Goal: Information Seeking & Learning: Learn about a topic

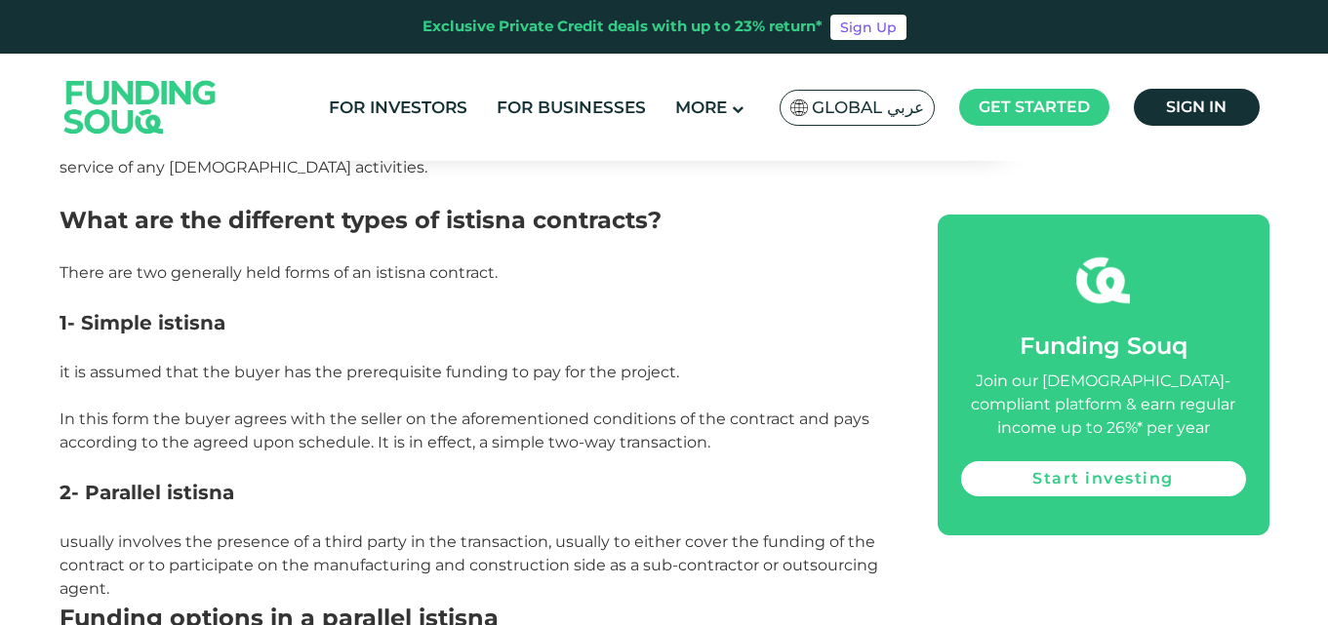
scroll to position [1756, 0]
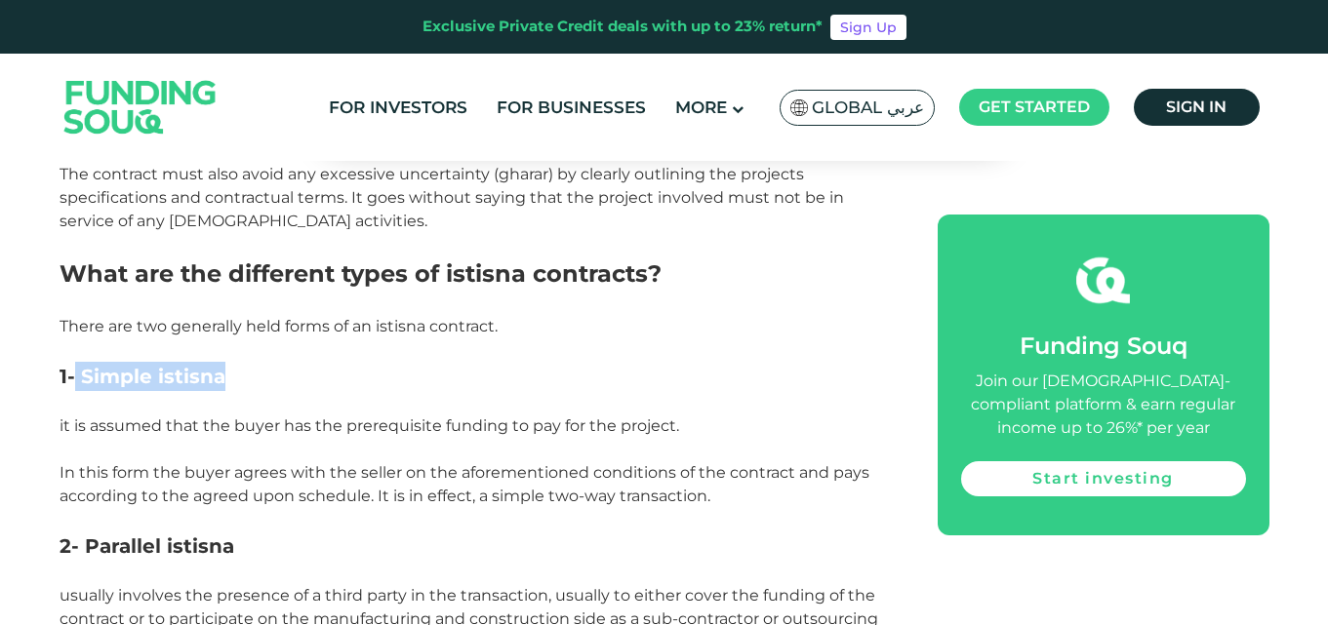
drag, startPoint x: 75, startPoint y: 368, endPoint x: 222, endPoint y: 378, distance: 147.7
click at [222, 378] on h3 "1- Simple istisna" at bounding box center [476, 376] width 834 height 29
copy span "Simple istisna"
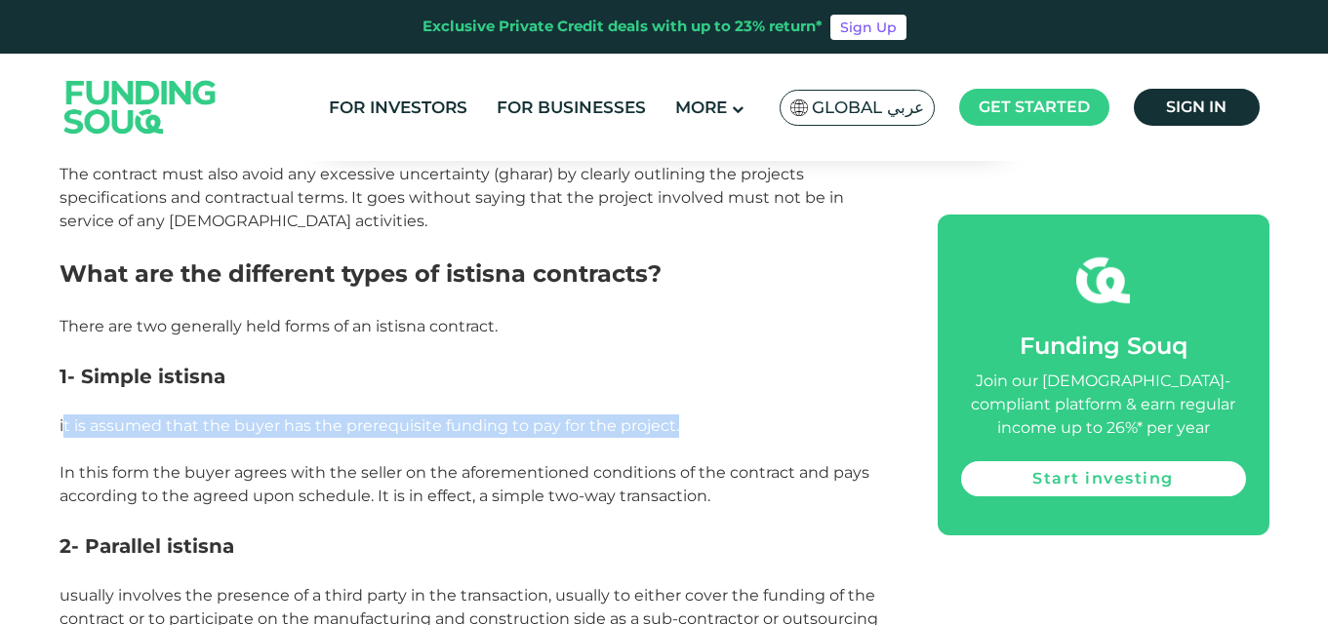
drag, startPoint x: 58, startPoint y: 426, endPoint x: 668, endPoint y: 428, distance: 610.6
click at [668, 428] on div "Home Blog Shariah Compliance 1" at bounding box center [664, 513] width 1328 height 4186
copy span "it is assumed that the buyer has the prerequisite funding to pay for the project"
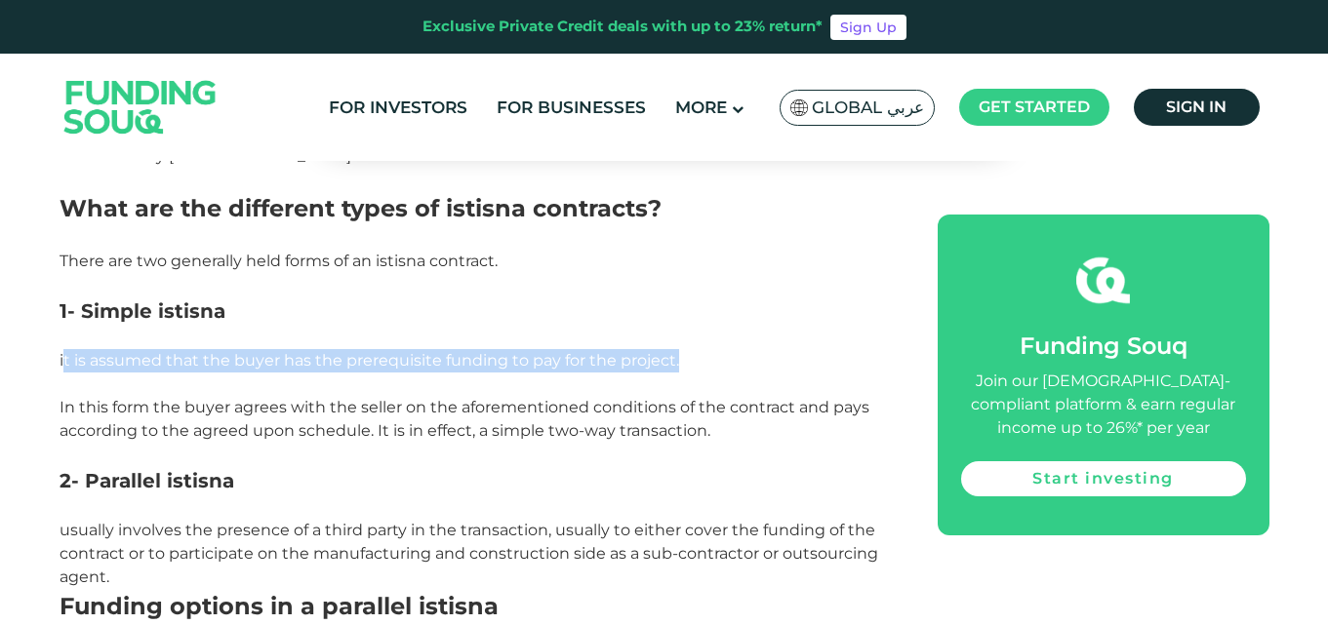
scroll to position [1853, 0]
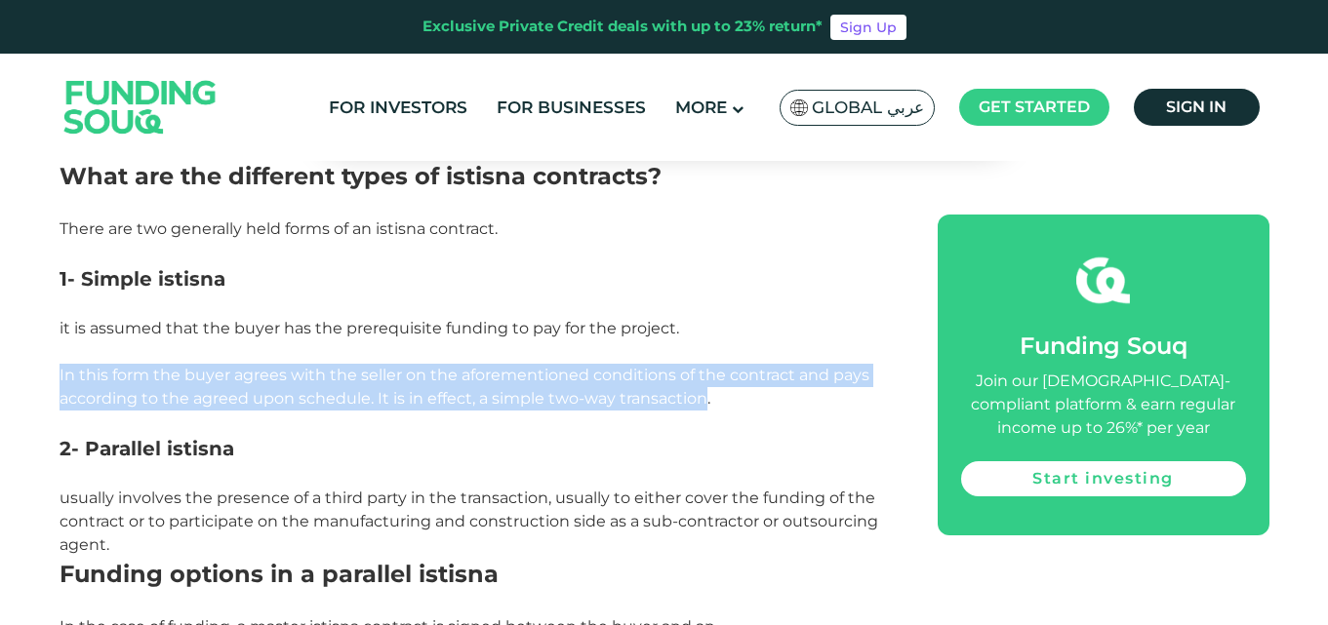
drag, startPoint x: 60, startPoint y: 373, endPoint x: 704, endPoint y: 397, distance: 644.2
click at [704, 397] on span "In this form the buyer agrees with the seller on the aforementioned conditions …" at bounding box center [464, 387] width 810 height 42
copy span "In this form the buyer agrees with the seller on the aforementioned conditions …"
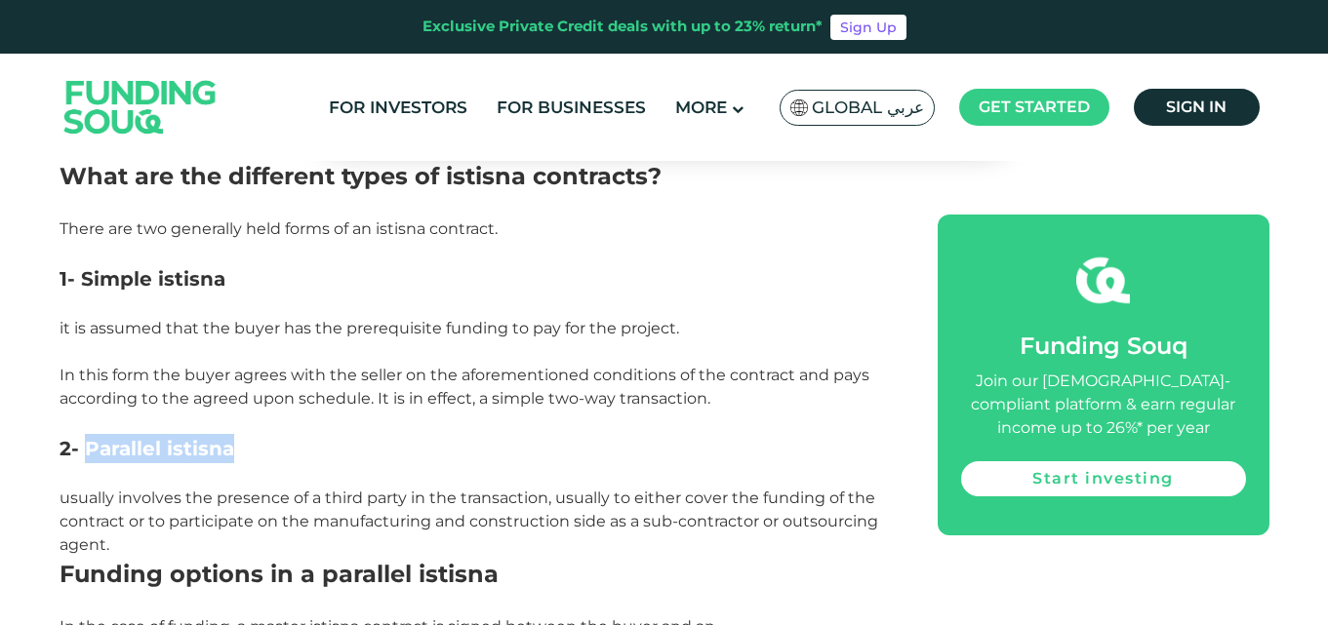
drag, startPoint x: 81, startPoint y: 452, endPoint x: 233, endPoint y: 449, distance: 152.2
click at [233, 449] on span "2- Parallel istisna" at bounding box center [146, 448] width 175 height 23
copy span "Parallel istisna"
drag, startPoint x: 60, startPoint y: 498, endPoint x: 112, endPoint y: 533, distance: 62.0
click at [117, 540] on p "usually involves the presence of a third party in the transaction, usually to e…" at bounding box center [476, 522] width 834 height 70
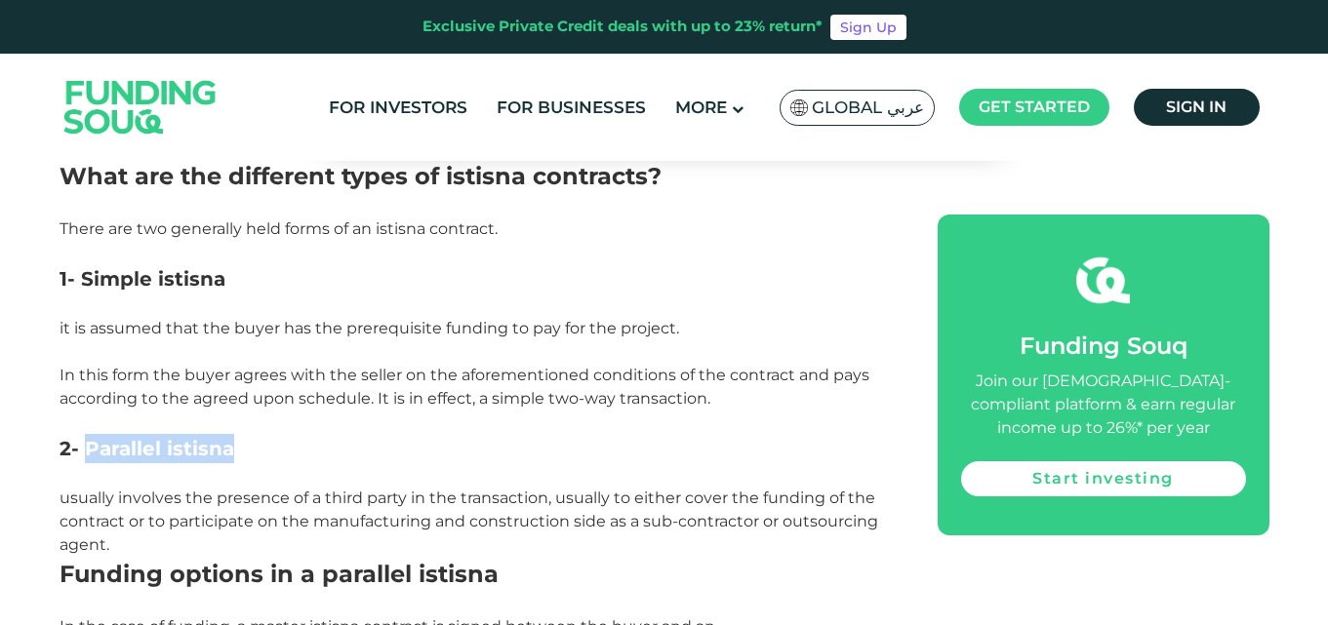
copy span "usually involves the presence of a third party in the transaction, usually to e…"
drag, startPoint x: 28, startPoint y: 2, endPoint x: 423, endPoint y: 282, distance: 484.2
click at [432, 285] on h3 "1- Simple istisna" at bounding box center [476, 278] width 834 height 29
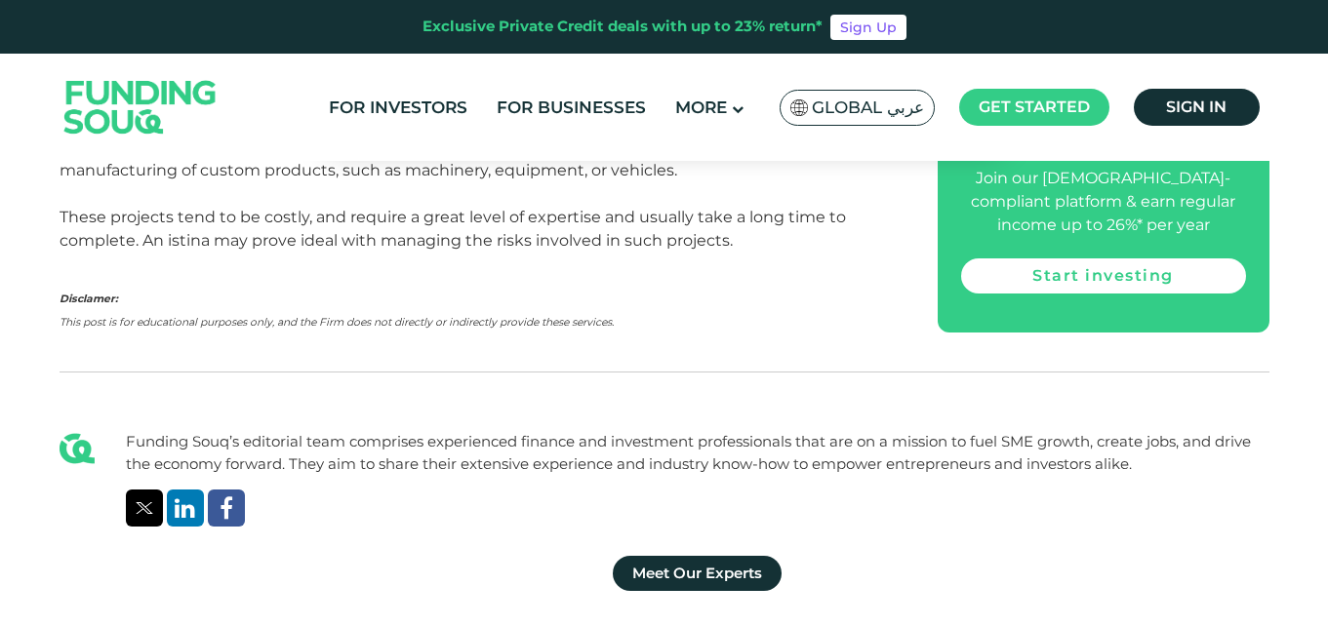
scroll to position [3414, 0]
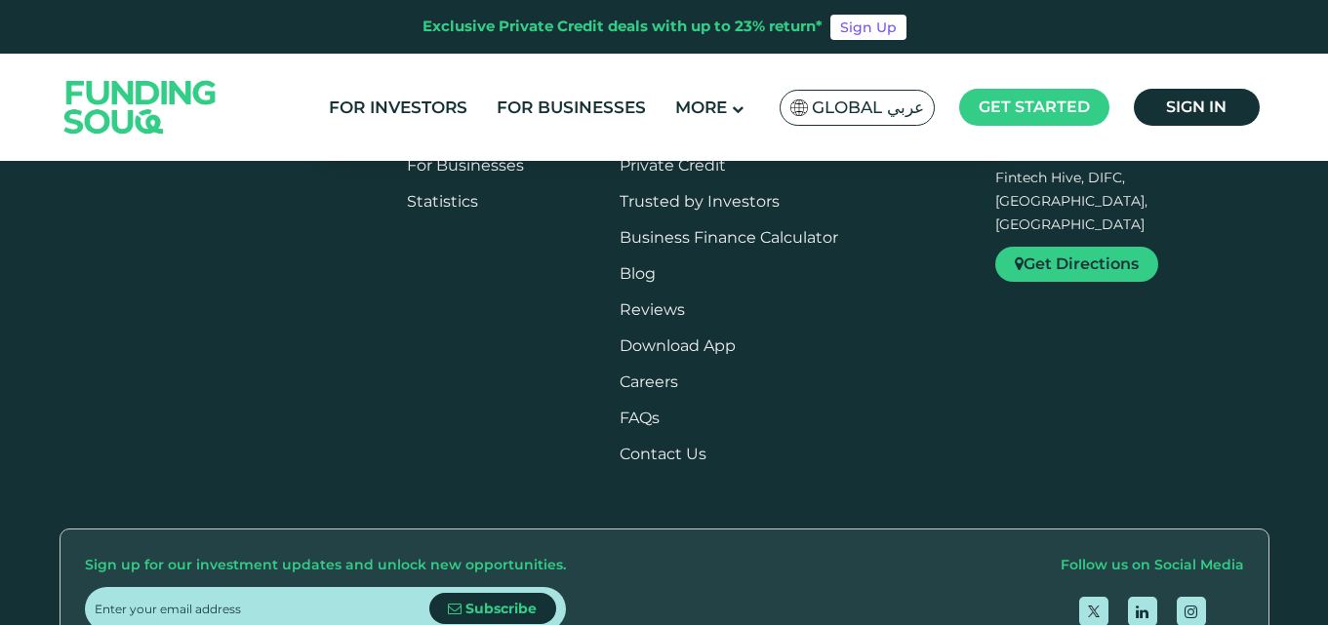
scroll to position [4584, 0]
